Goal: Task Accomplishment & Management: Use online tool/utility

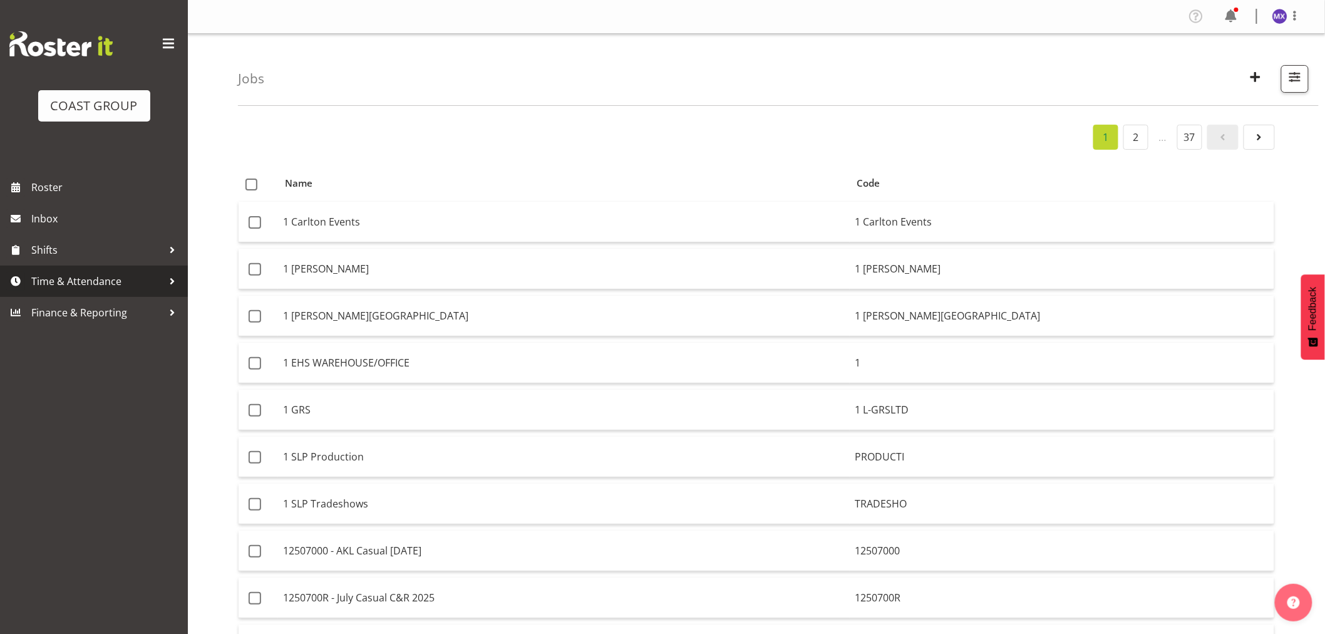
click at [98, 288] on span "Time & Attendance" at bounding box center [97, 281] width 132 height 19
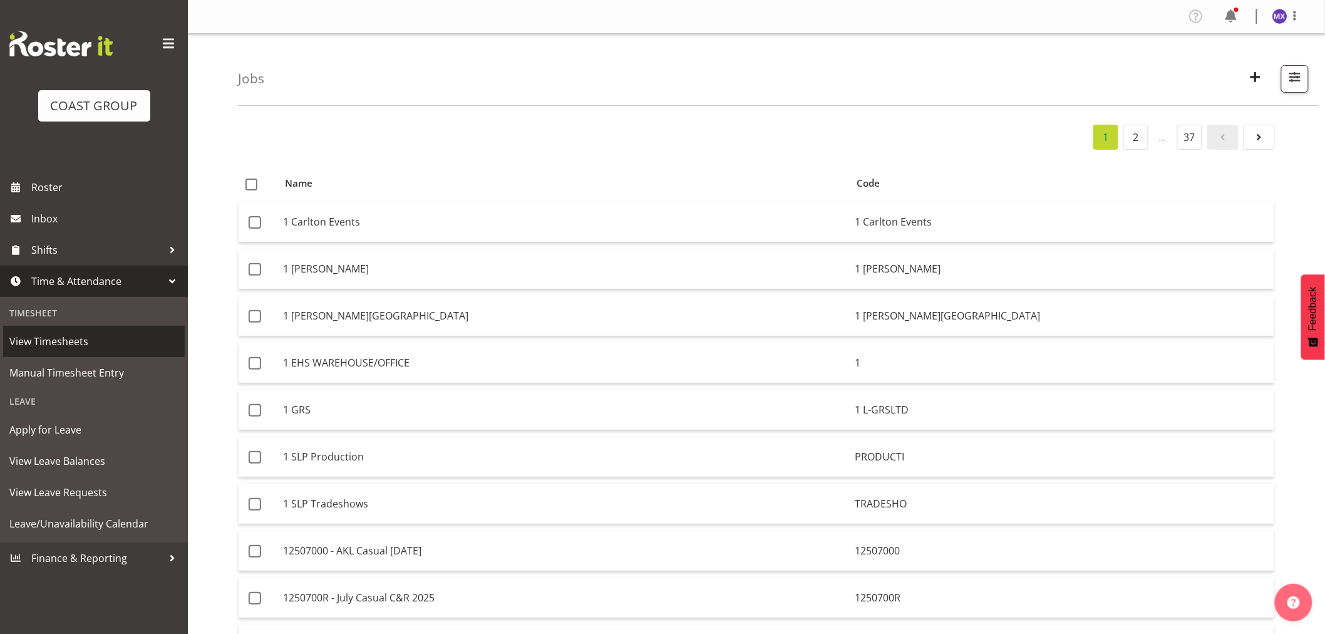
click at [65, 342] on span "View Timesheets" at bounding box center [93, 341] width 169 height 19
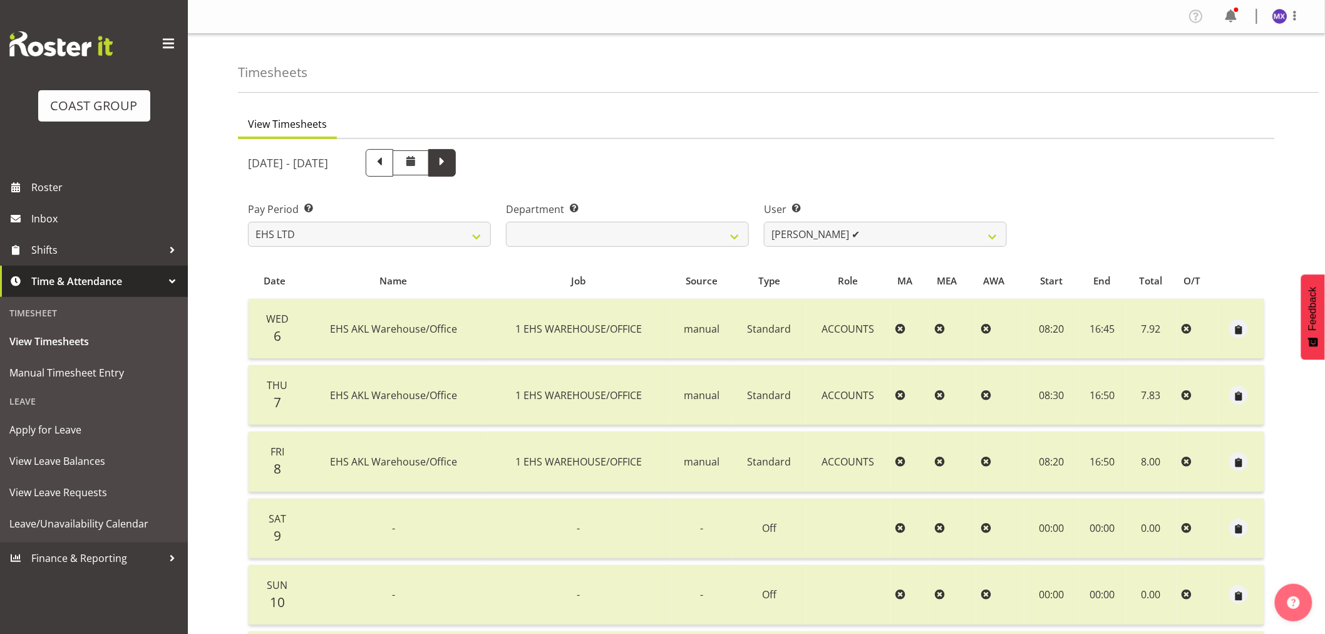
click at [456, 165] on span at bounding box center [442, 163] width 28 height 28
select select
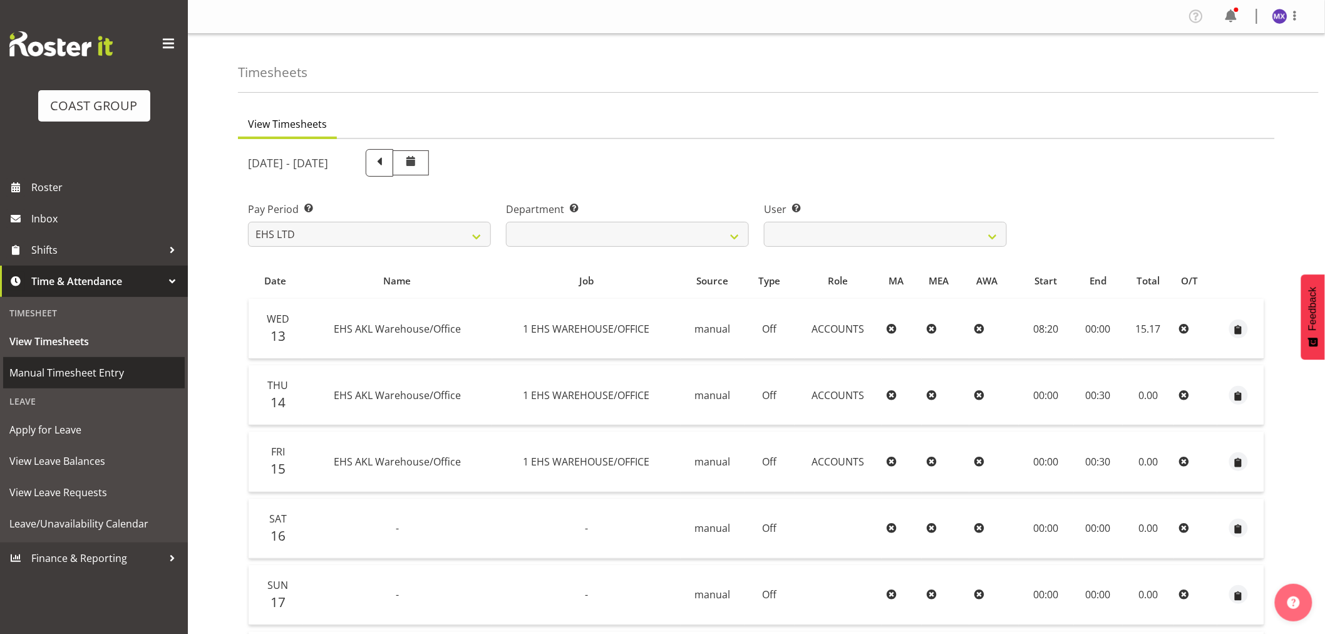
click at [85, 376] on span "Manual Timesheet Entry" at bounding box center [93, 372] width 169 height 19
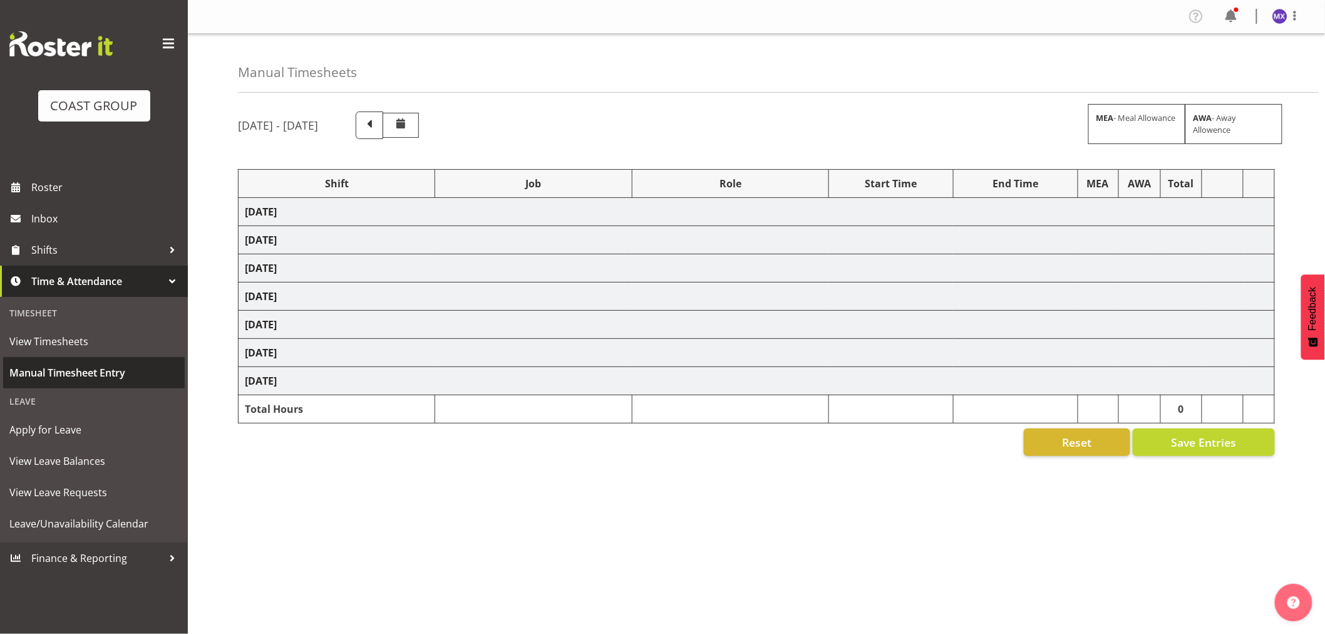
select select "69"
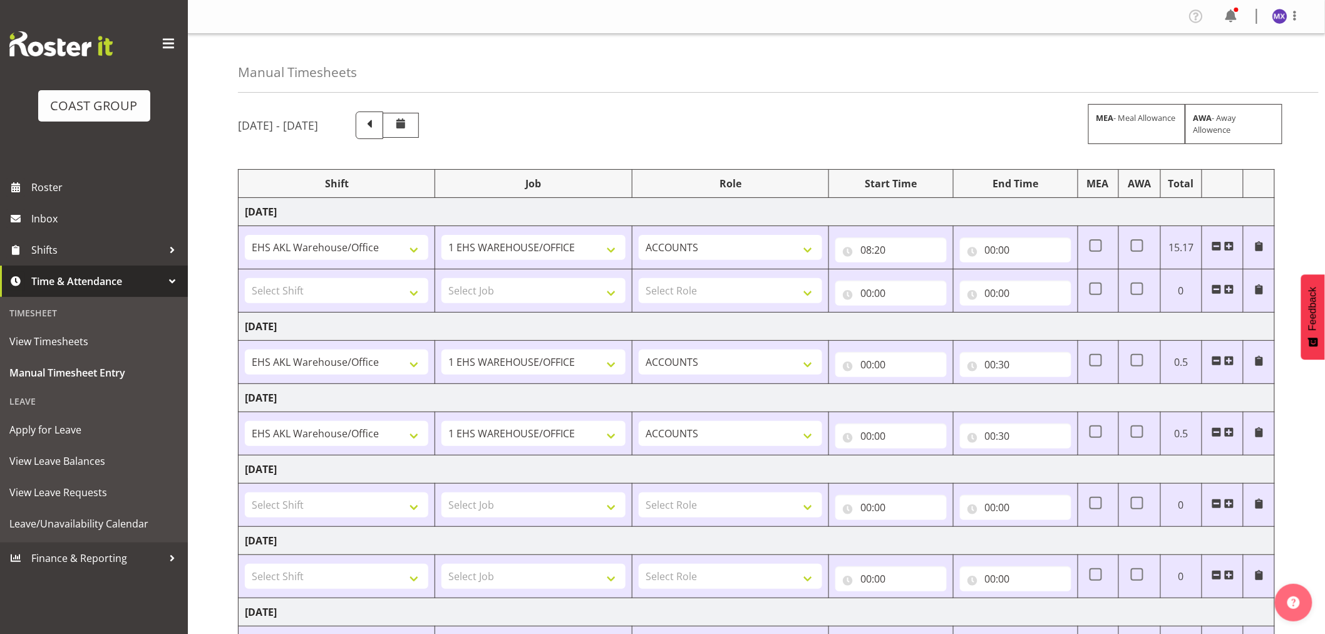
click at [1215, 287] on span at bounding box center [1217, 289] width 10 height 10
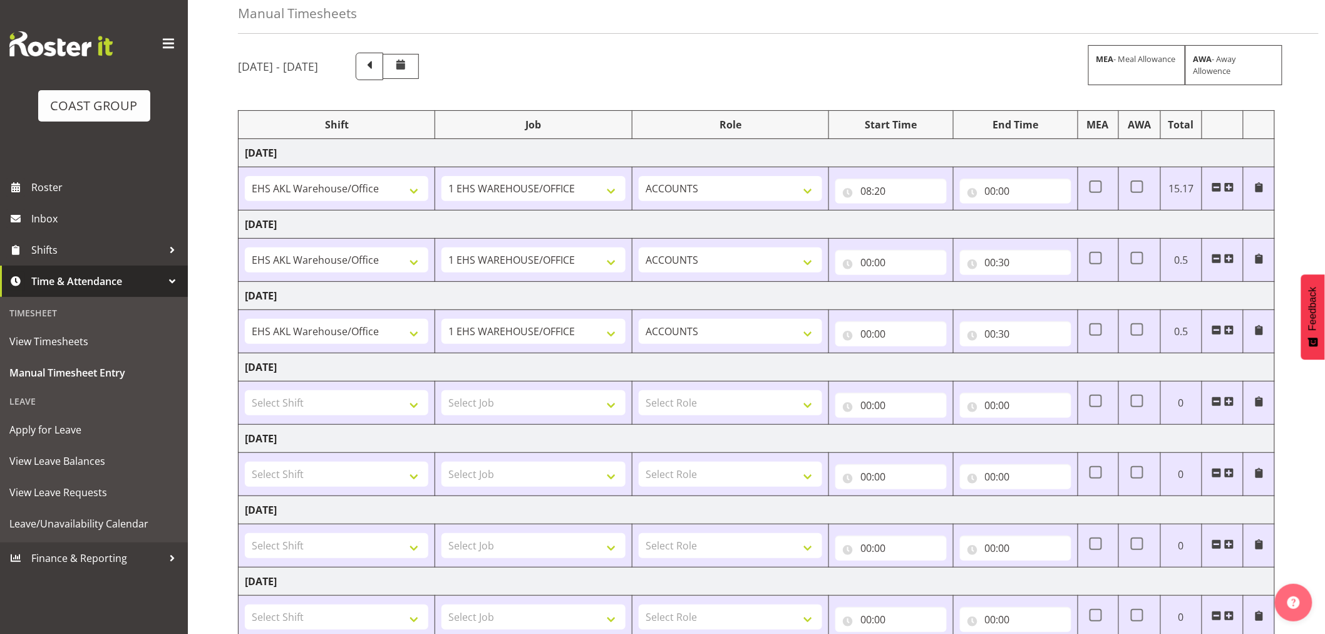
scroll to position [146, 0]
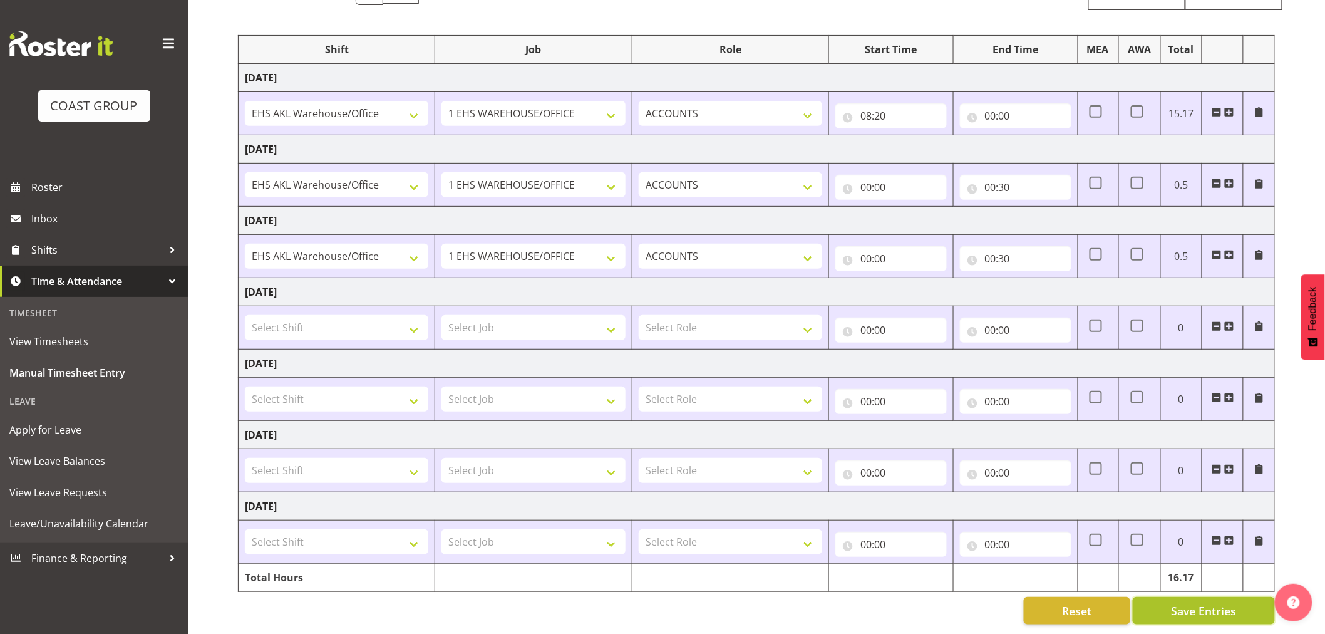
click at [1205, 605] on span "Save Entries" at bounding box center [1203, 611] width 65 height 16
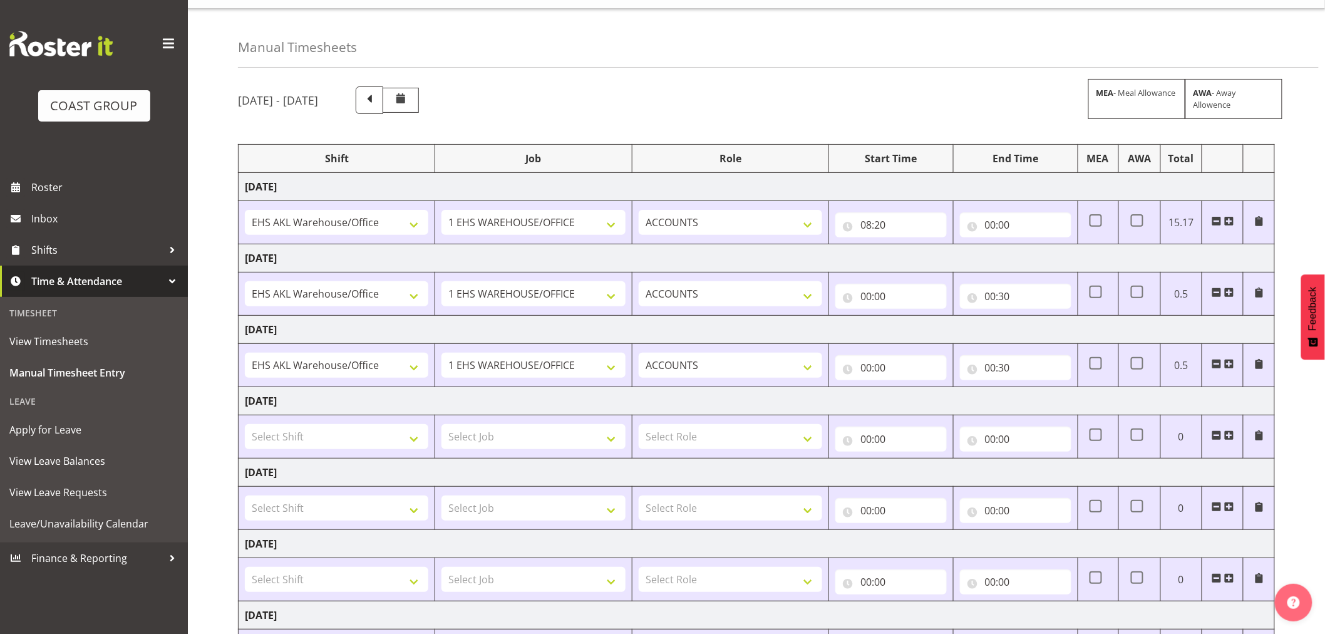
scroll to position [0, 0]
